Goal: Task Accomplishment & Management: Complete application form

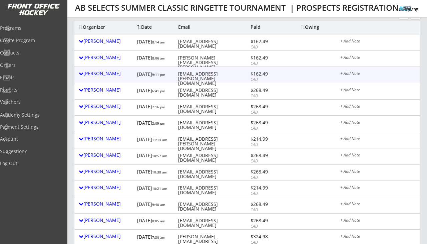
scroll to position [83, 0]
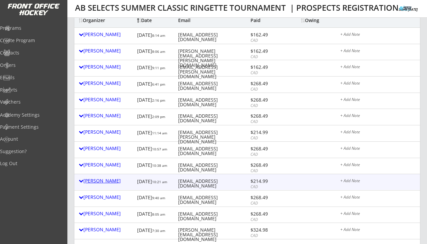
click at [105, 179] on div "[PERSON_NAME]" at bounding box center [106, 180] width 55 height 5
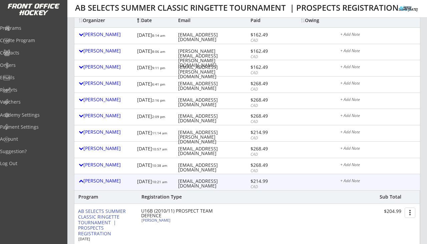
click at [152, 220] on div "[PERSON_NAME]" at bounding box center [178, 220] width 74 height 4
select select ""Defense""
select select ""U16B""
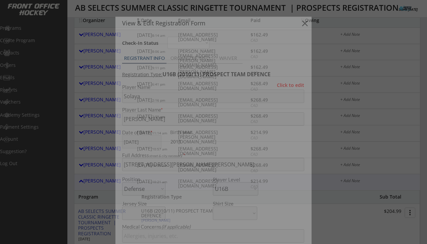
type input "[DEMOGRAPHIC_DATA]"
type input "[PERSON_NAME] Ringette U16B"
type input "No"
select select ""No""
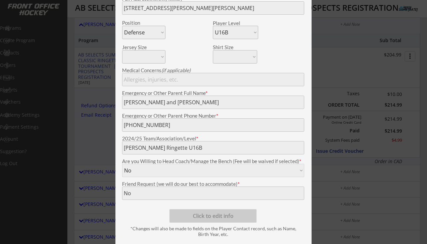
scroll to position [237, 0]
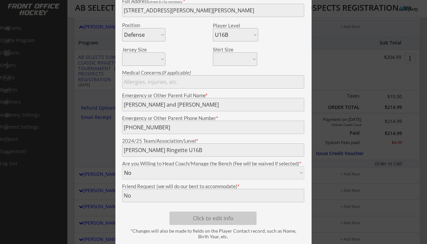
click at [109, 154] on div at bounding box center [213, 122] width 427 height 244
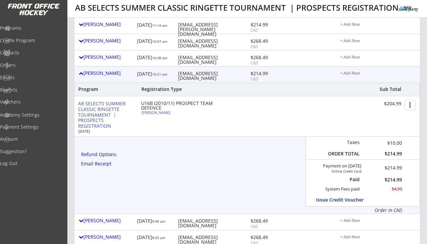
scroll to position [190, 0]
click at [96, 72] on div "[PERSON_NAME]" at bounding box center [106, 73] width 55 height 5
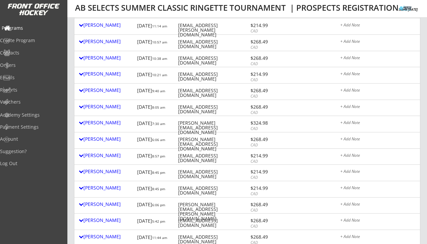
click at [28, 27] on div "Programs" at bounding box center [32, 28] width 60 height 5
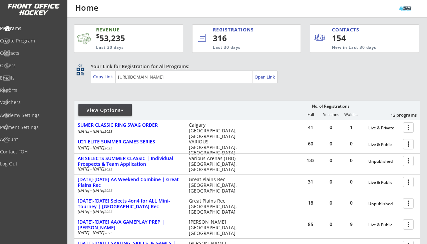
click at [311, 77] on div "Your Link for Registration for All Programs: Copy Link Open Link" at bounding box center [256, 73] width 330 height 20
click at [26, 26] on div "Programs" at bounding box center [32, 28] width 60 height 5
click at [326, 75] on div "Your Link for Registration for All Programs: Copy Link Open Link" at bounding box center [256, 73] width 330 height 20
